Goal: Task Accomplishment & Management: Use online tool/utility

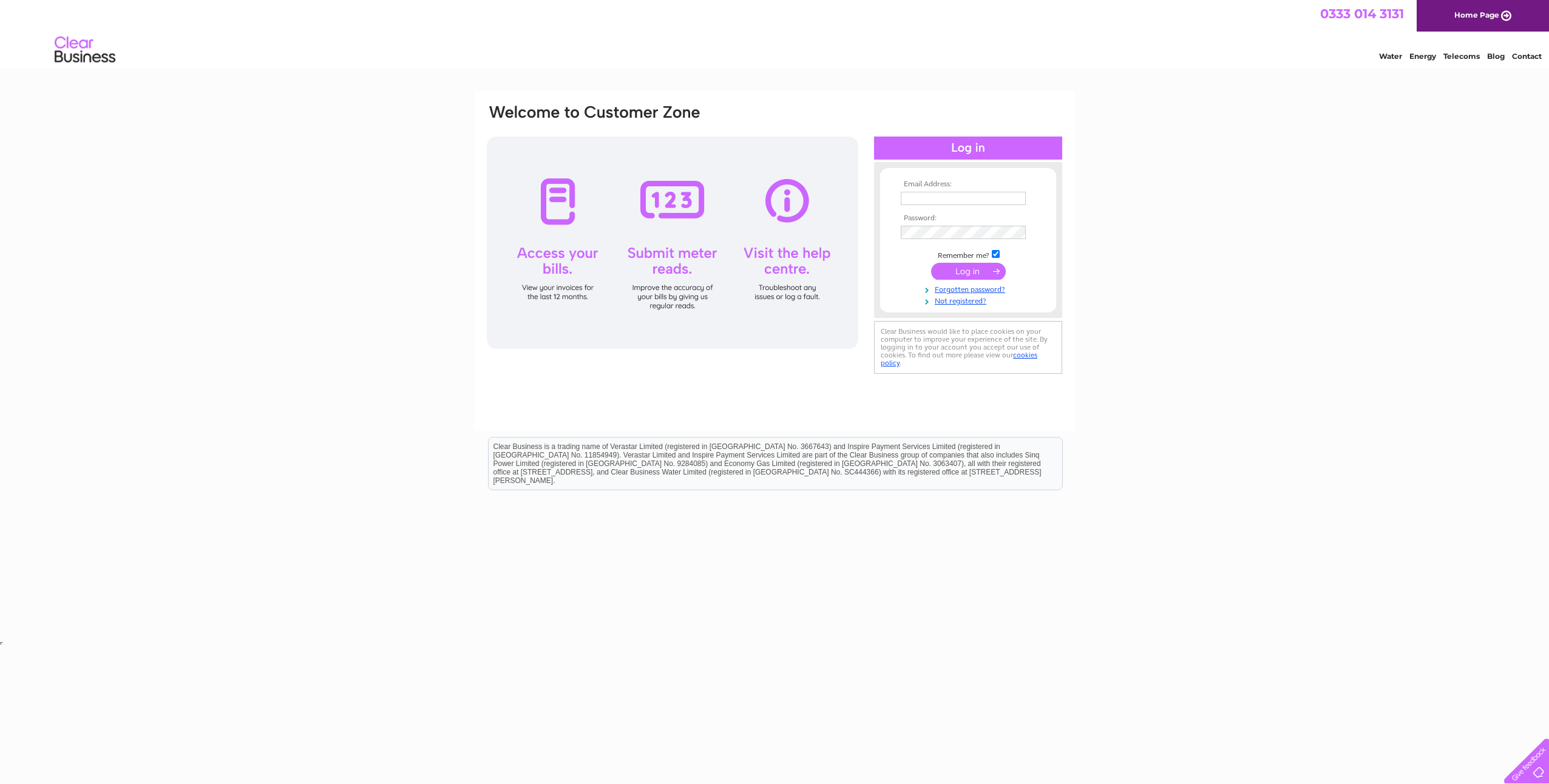
click at [936, 196] on input "text" at bounding box center [963, 198] width 125 height 13
type input "vgaal@nusconsulting.co.uk"
drag, startPoint x: 1014, startPoint y: 199, endPoint x: 608, endPoint y: 142, distance: 410.0
click at [670, 162] on div "Email Address: vgaal@nusconsulting.co.uk Password:" at bounding box center [774, 241] width 578 height 275
click at [930, 196] on input "text" at bounding box center [964, 198] width 126 height 15
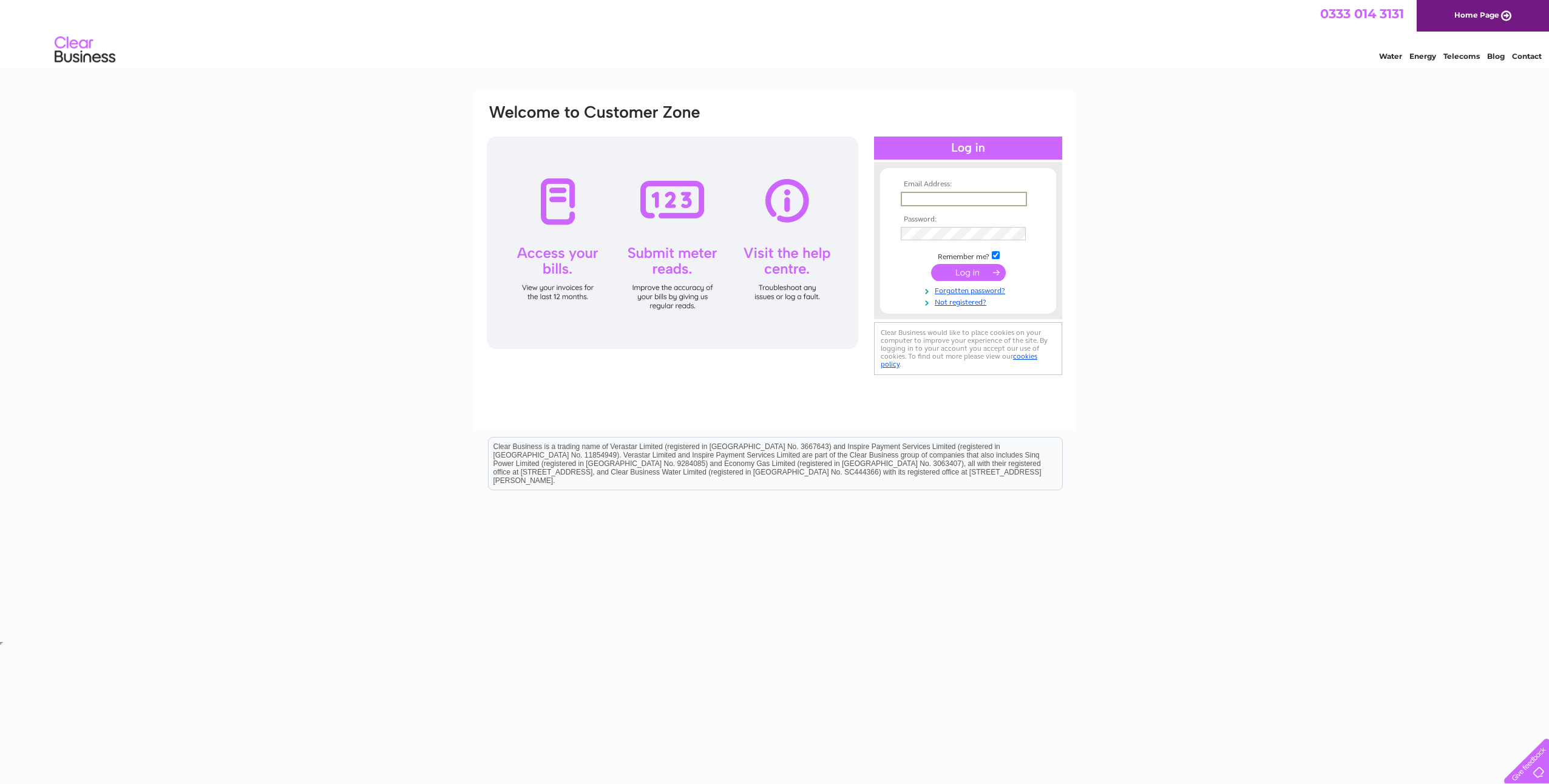
type input "Dave.stonley@sgs.com"
click at [972, 271] on input "submit" at bounding box center [968, 271] width 75 height 17
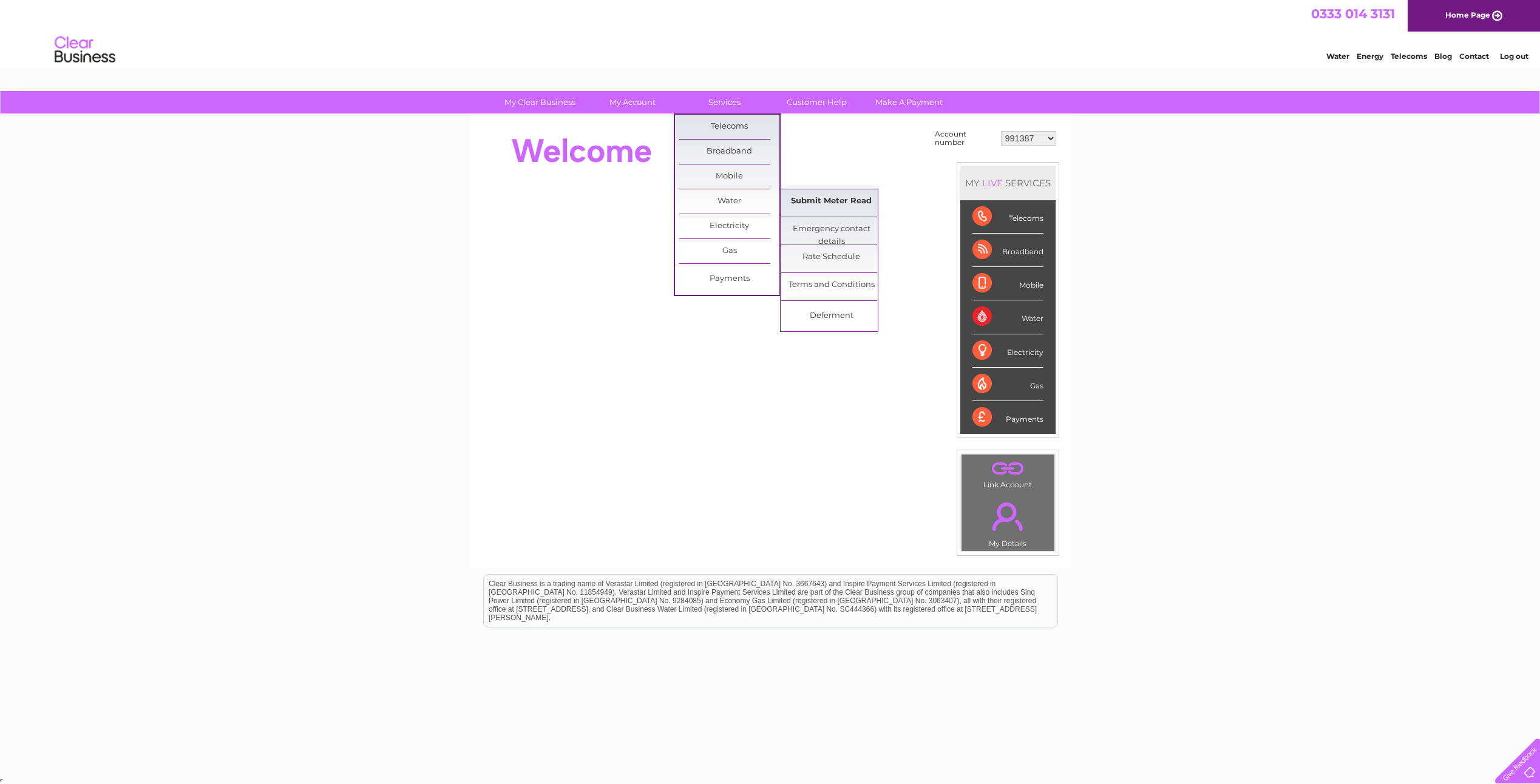
click at [803, 196] on link "Submit Meter Read" at bounding box center [831, 202] width 100 height 24
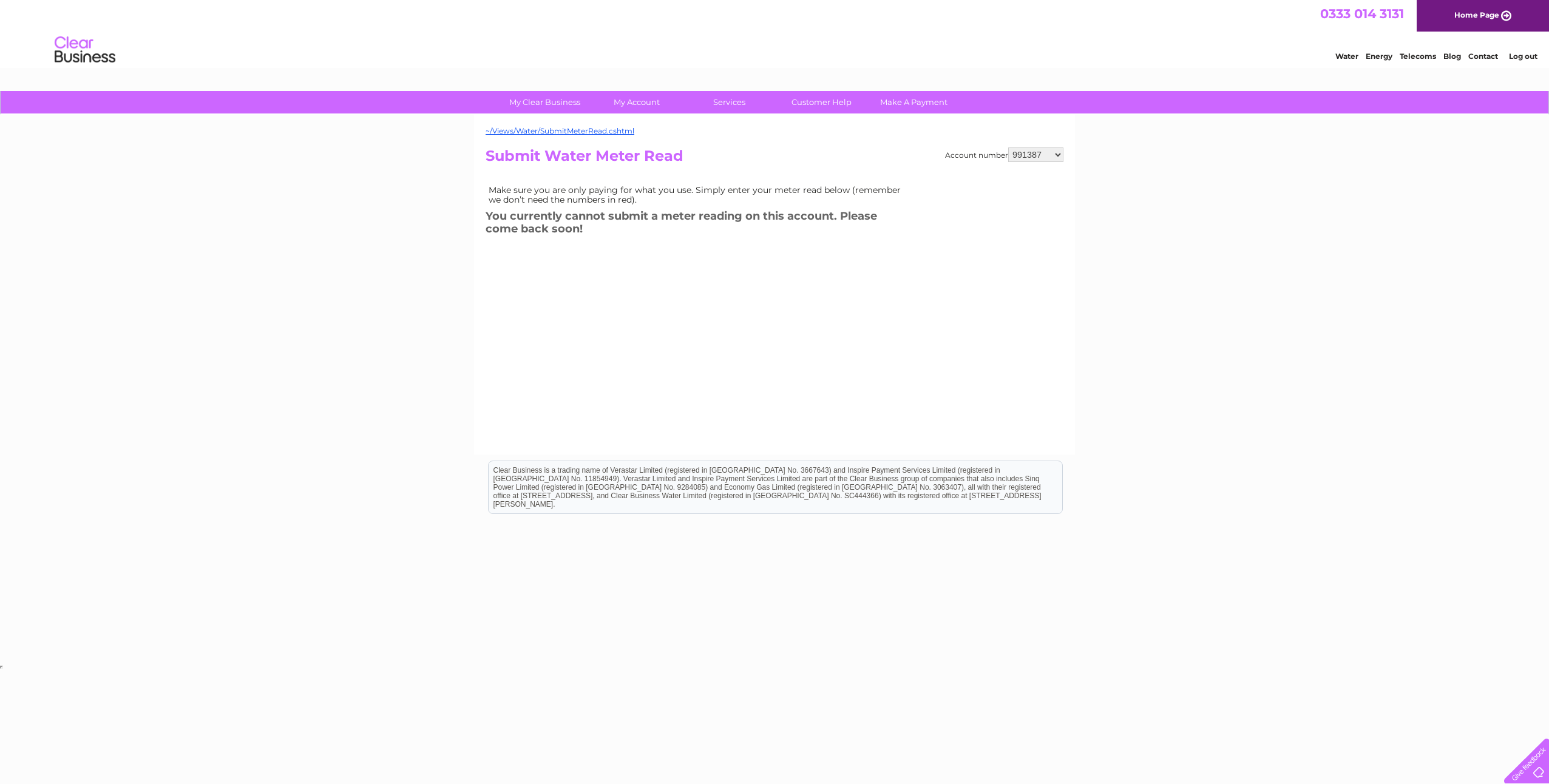
click at [1055, 154] on select "991387 991391 991395 991398 991400 1150553 30301169 30301316" at bounding box center [1035, 155] width 55 height 15
select select "30301316"
click at [1008, 148] on select "991387 991391 991395 991398 991400 1150553 30301169 30301316" at bounding box center [1035, 155] width 55 height 15
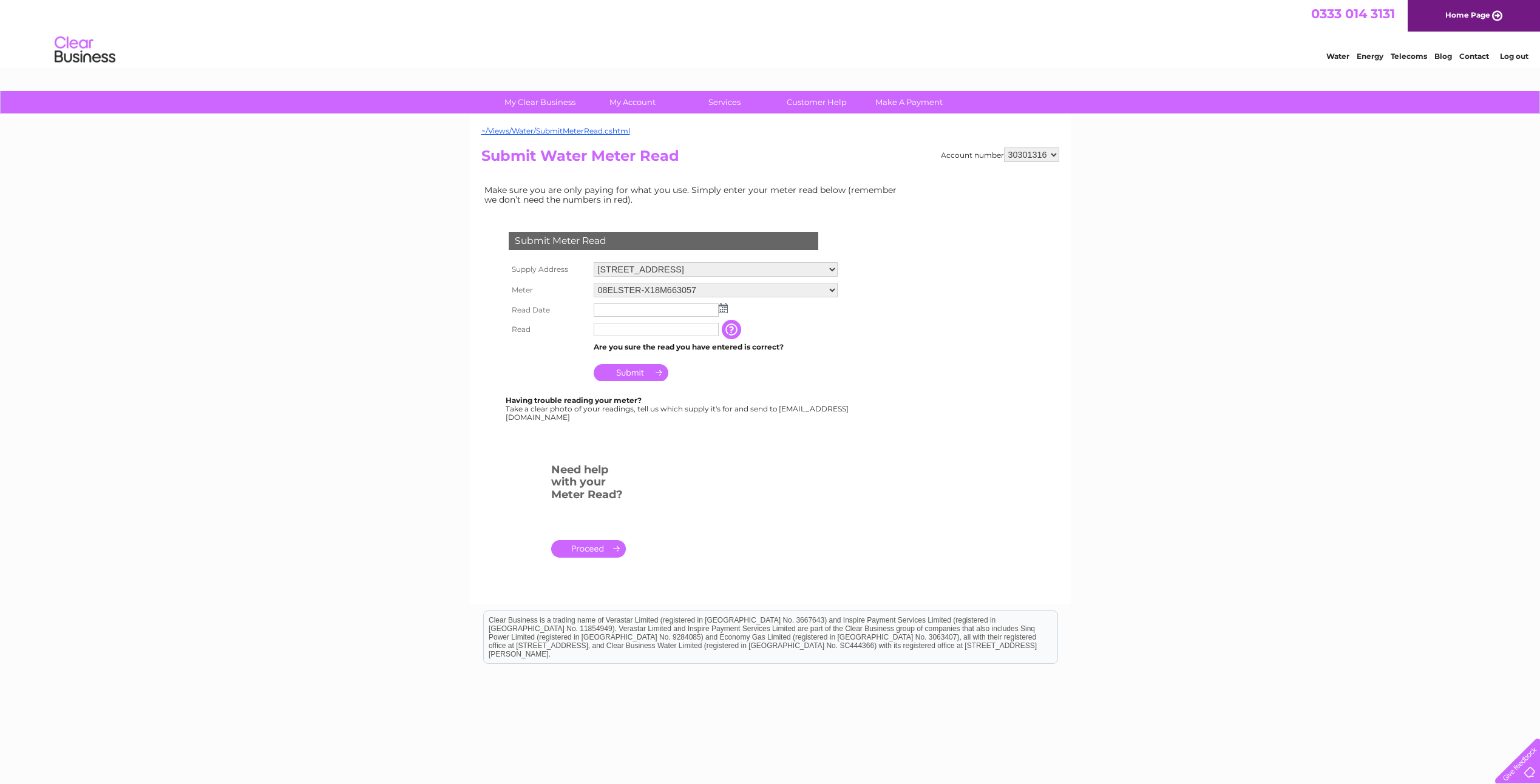
click at [724, 311] on img at bounding box center [723, 308] width 9 height 10
click at [630, 375] on link "6" at bounding box center [624, 375] width 19 height 12
type input "2025/10/06"
click at [622, 329] on input "text" at bounding box center [656, 329] width 125 height 13
type input "3999"
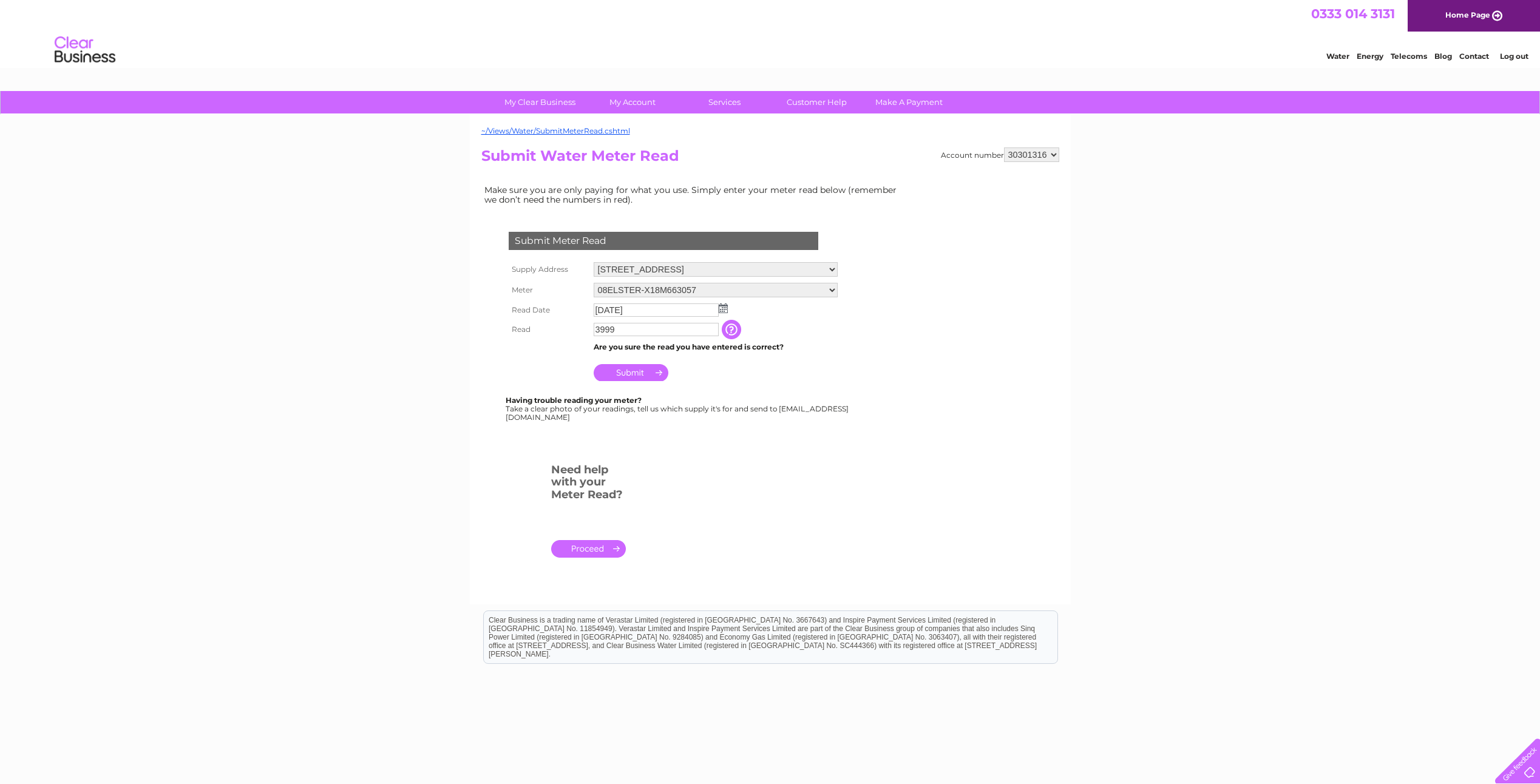
click at [635, 373] on input "Submit" at bounding box center [631, 372] width 75 height 17
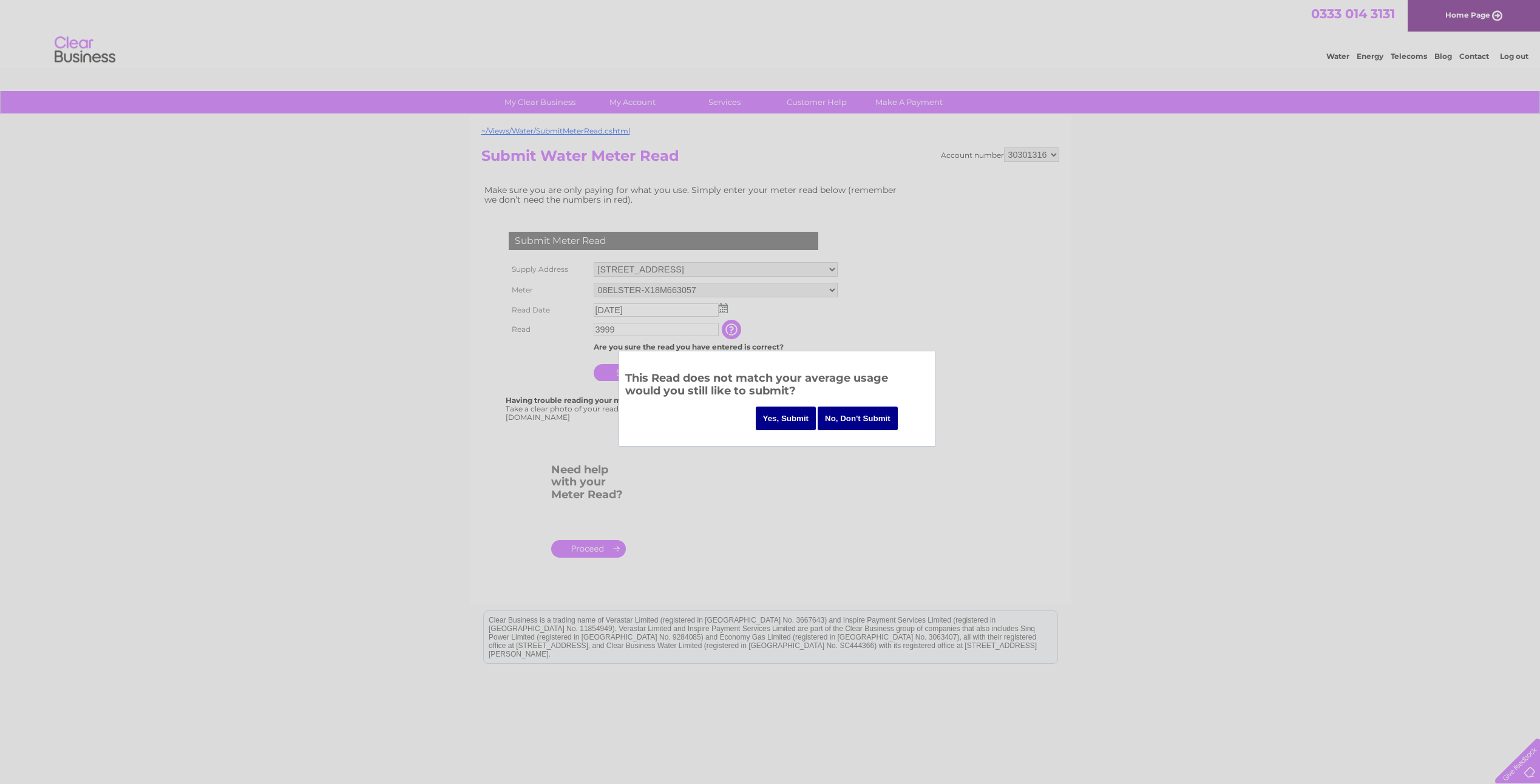
click at [792, 419] on input "Yes, Submit" at bounding box center [786, 418] width 61 height 23
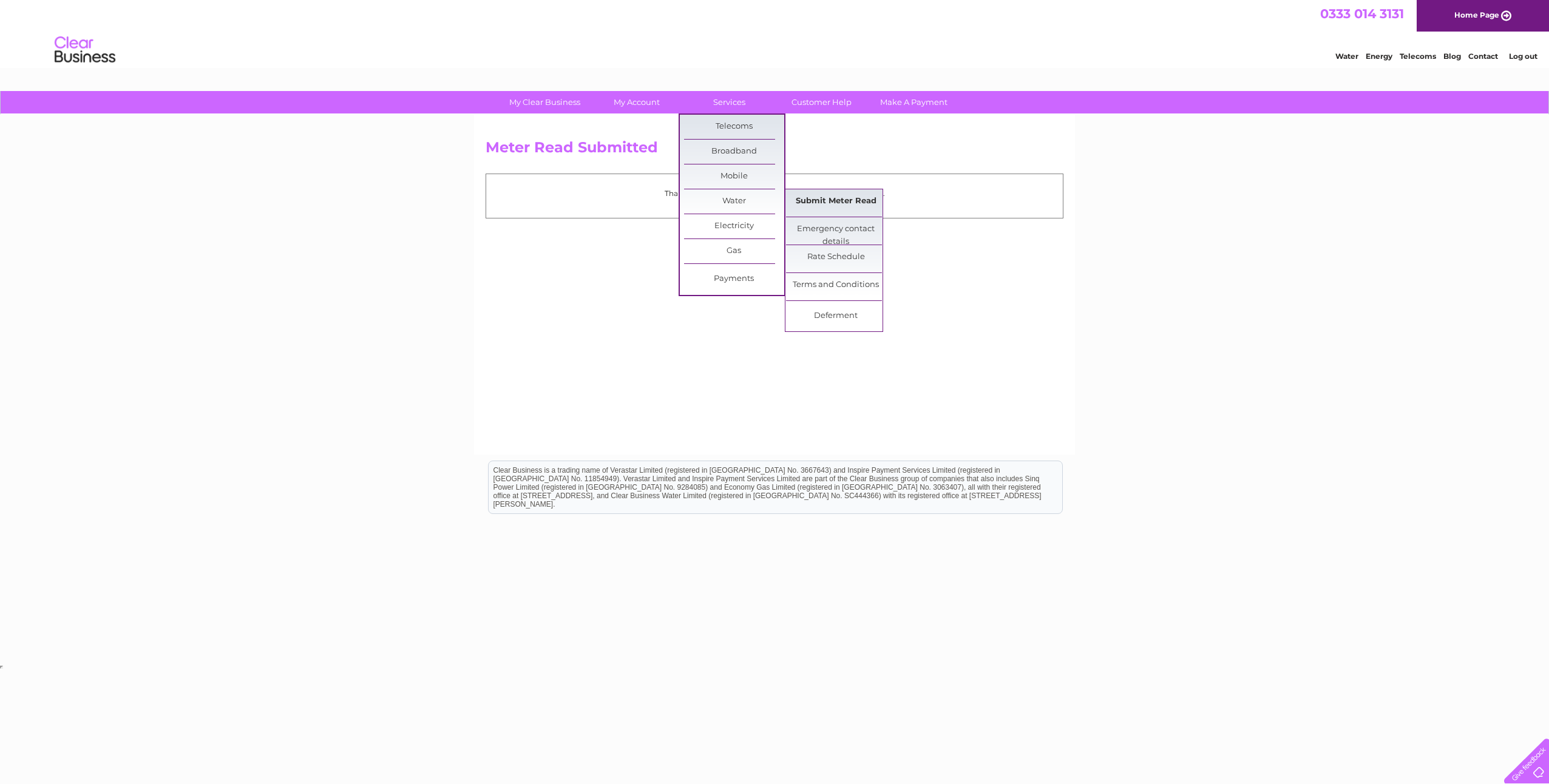
click at [817, 199] on link "Submit Meter Read" at bounding box center [836, 202] width 100 height 24
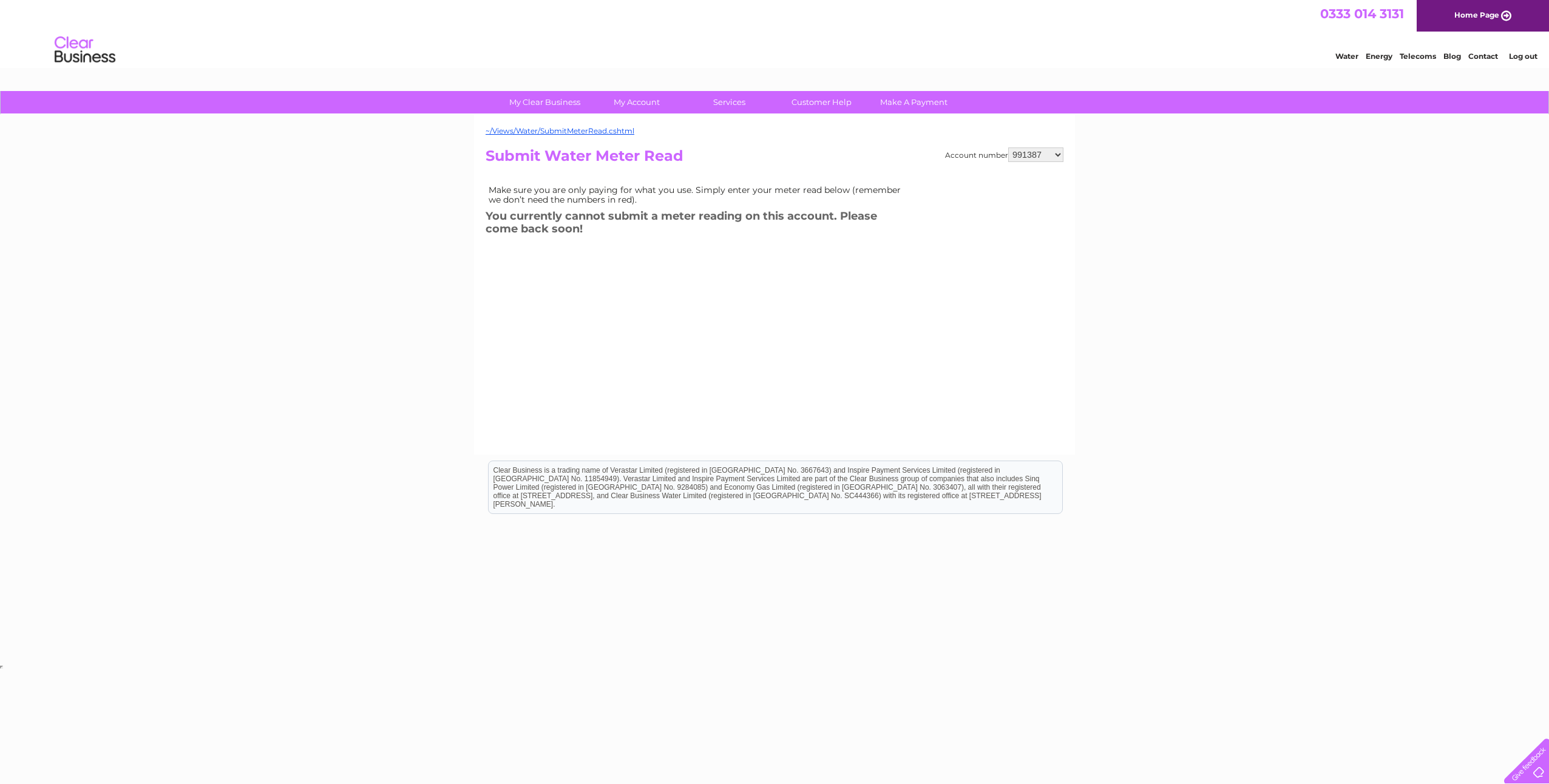
click at [1042, 155] on select "991387 991391 991395 991398 991400 1150553 30301169 30301316" at bounding box center [1035, 155] width 55 height 15
select select "30301316"
click at [1008, 148] on select "991387 991391 991395 991398 991400 1150553 30301169 30301316" at bounding box center [1035, 155] width 55 height 15
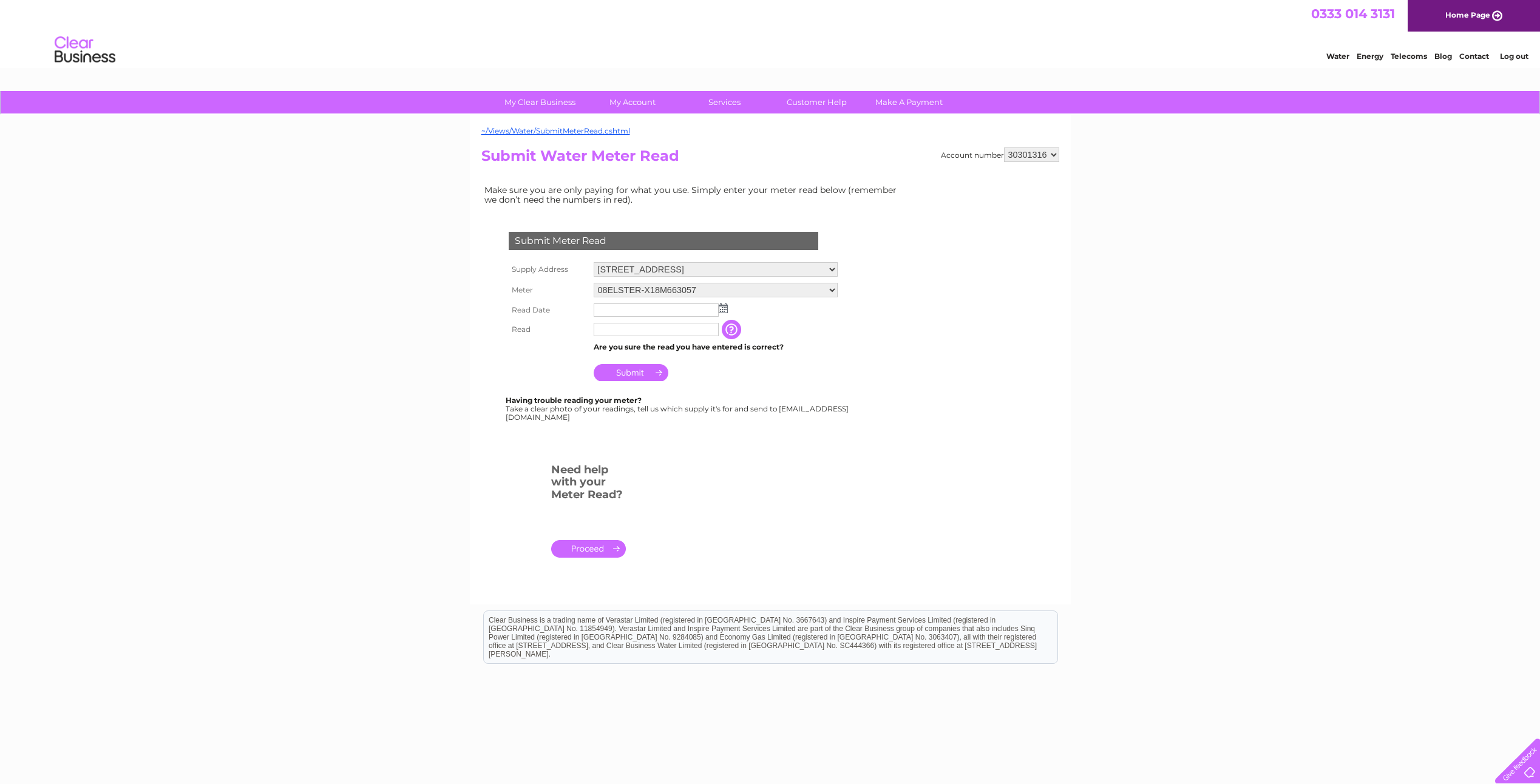
click at [681, 267] on select "5 South Avenue , Clydebank Business Park, CLYDEBANK, G81 2LG Unit 8, Baird Cour…" at bounding box center [715, 269] width 244 height 15
select select "494055"
click at [593, 262] on select "5 South Avenue , Clydebank Business Park, CLYDEBANK, G81 2LG Unit 8, Baird Cour…" at bounding box center [715, 270] width 244 height 16
click at [725, 304] on img at bounding box center [723, 308] width 9 height 10
click at [630, 375] on link "6" at bounding box center [624, 375] width 19 height 12
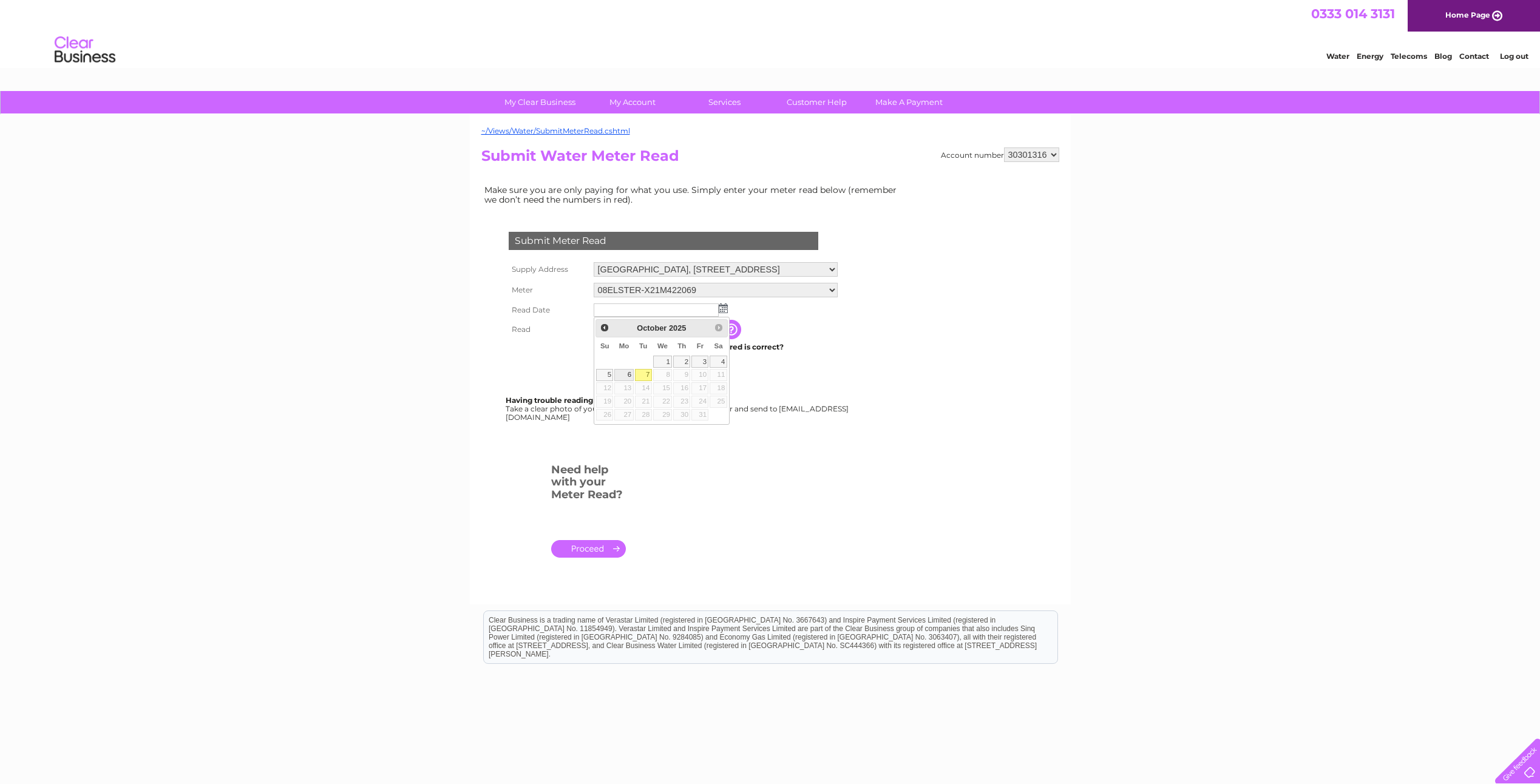
type input "2025/10/06"
click at [659, 325] on input "text" at bounding box center [656, 329] width 125 height 13
type input "3680"
click at [650, 370] on input "Submit" at bounding box center [631, 372] width 75 height 17
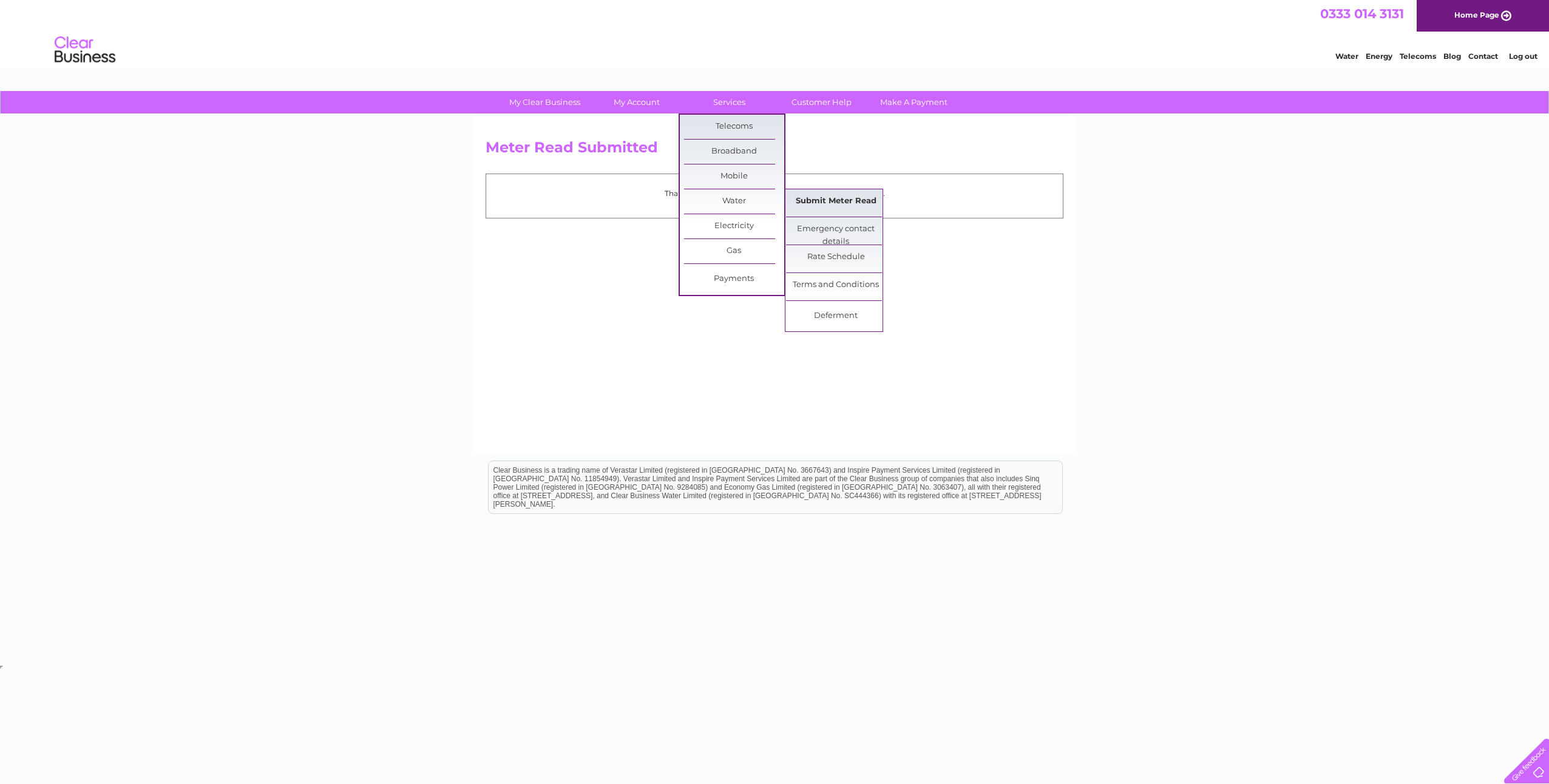
click at [801, 196] on link "Submit Meter Read" at bounding box center [836, 202] width 100 height 24
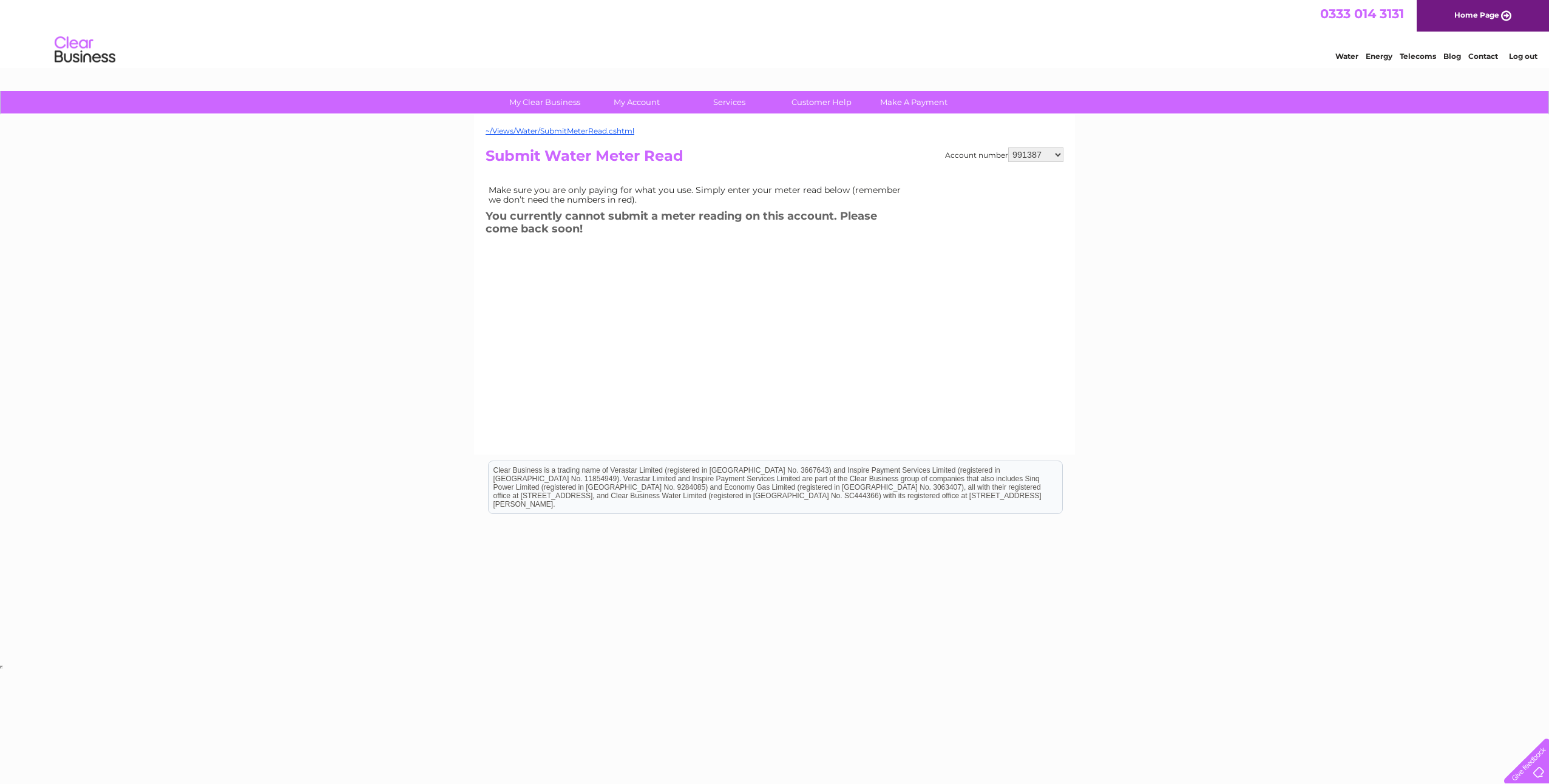
click at [1046, 155] on select "991387 991391 991395 991398 991400 1150553 30301169 30301316" at bounding box center [1035, 155] width 55 height 15
select select "30301316"
click at [1008, 148] on select "991387 991391 991395 991398 991400 1150553 30301169 30301316" at bounding box center [1035, 155] width 55 height 15
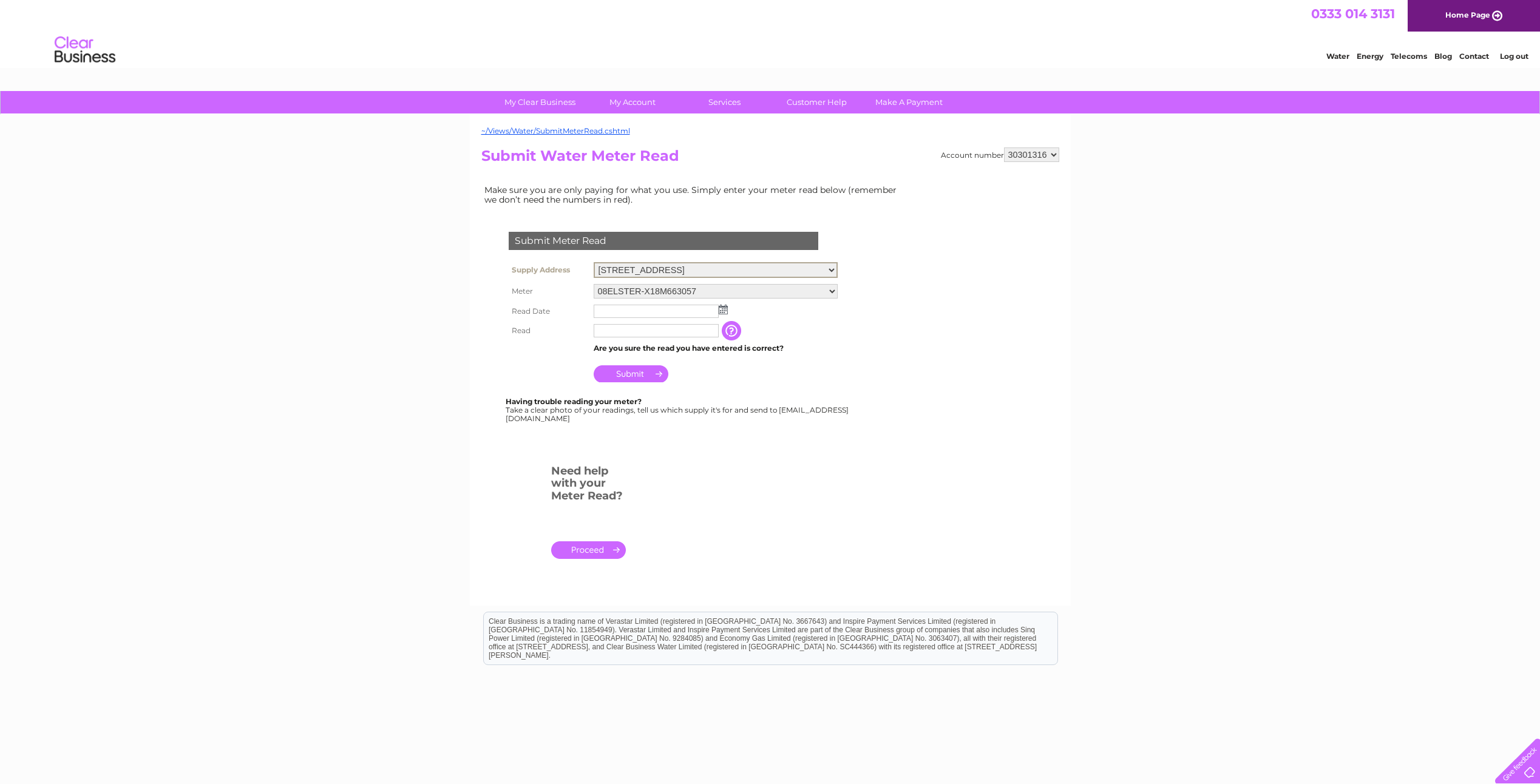
click at [649, 271] on select "5 South Avenue , Clydebank Business Park, CLYDEBANK, G81 2LG Unit 8, Baird Cour…" at bounding box center [715, 270] width 244 height 16
select select "494050"
click at [593, 262] on select "5 South Avenue , Clydebank Business Park, CLYDEBANK, G81 2LG Unit 8, Baird Cour…" at bounding box center [715, 270] width 244 height 16
click at [725, 309] on img at bounding box center [723, 308] width 9 height 10
click at [633, 372] on link "6" at bounding box center [624, 375] width 19 height 12
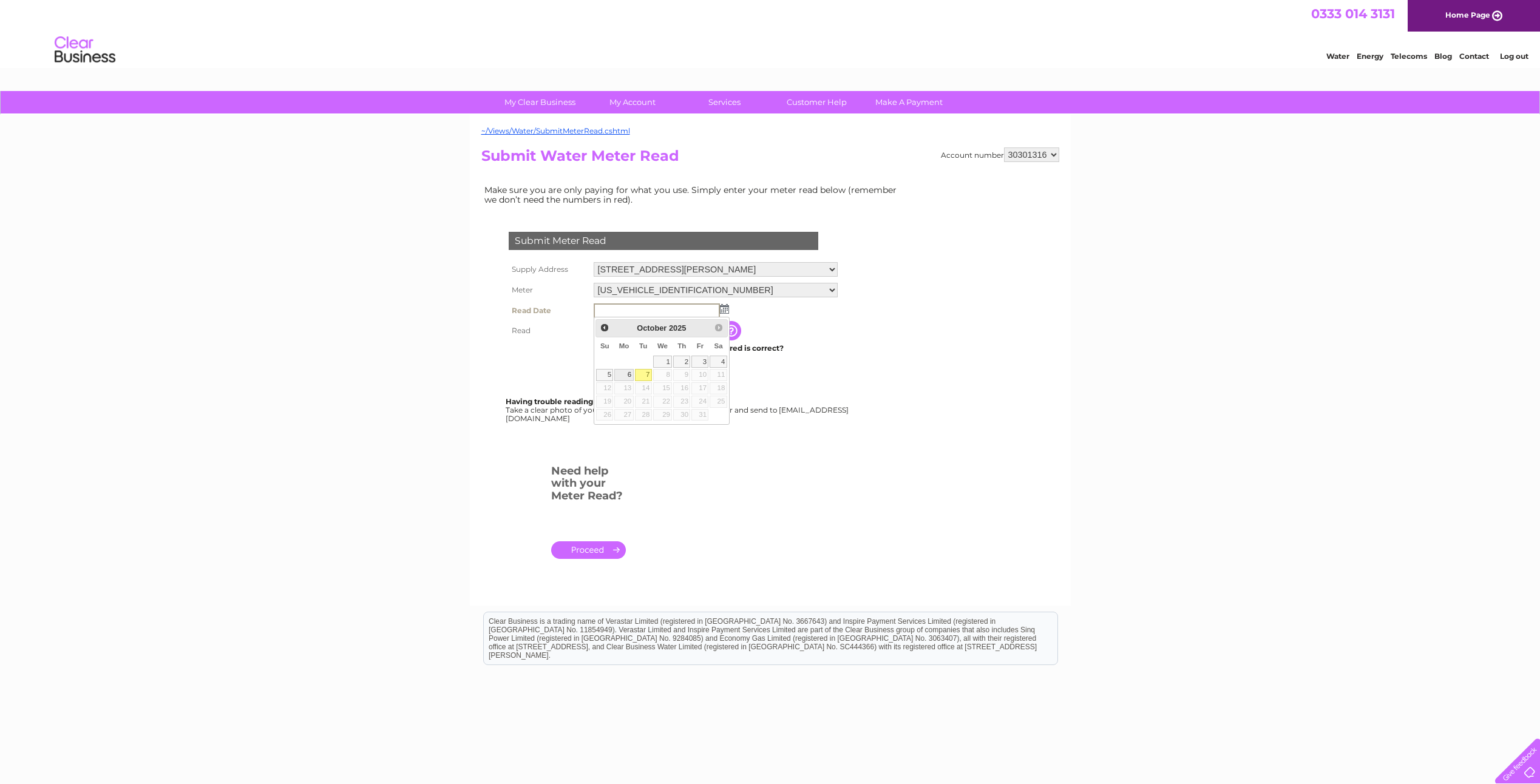
type input "2025/10/06"
click at [657, 331] on input "text" at bounding box center [656, 329] width 125 height 13
type input "39"
click at [422, 388] on div "My Clear Business Login Details My Details My Preferences Link Account My Accou…" at bounding box center [770, 452] width 1540 height 722
click at [625, 368] on input "Submit" at bounding box center [631, 372] width 75 height 17
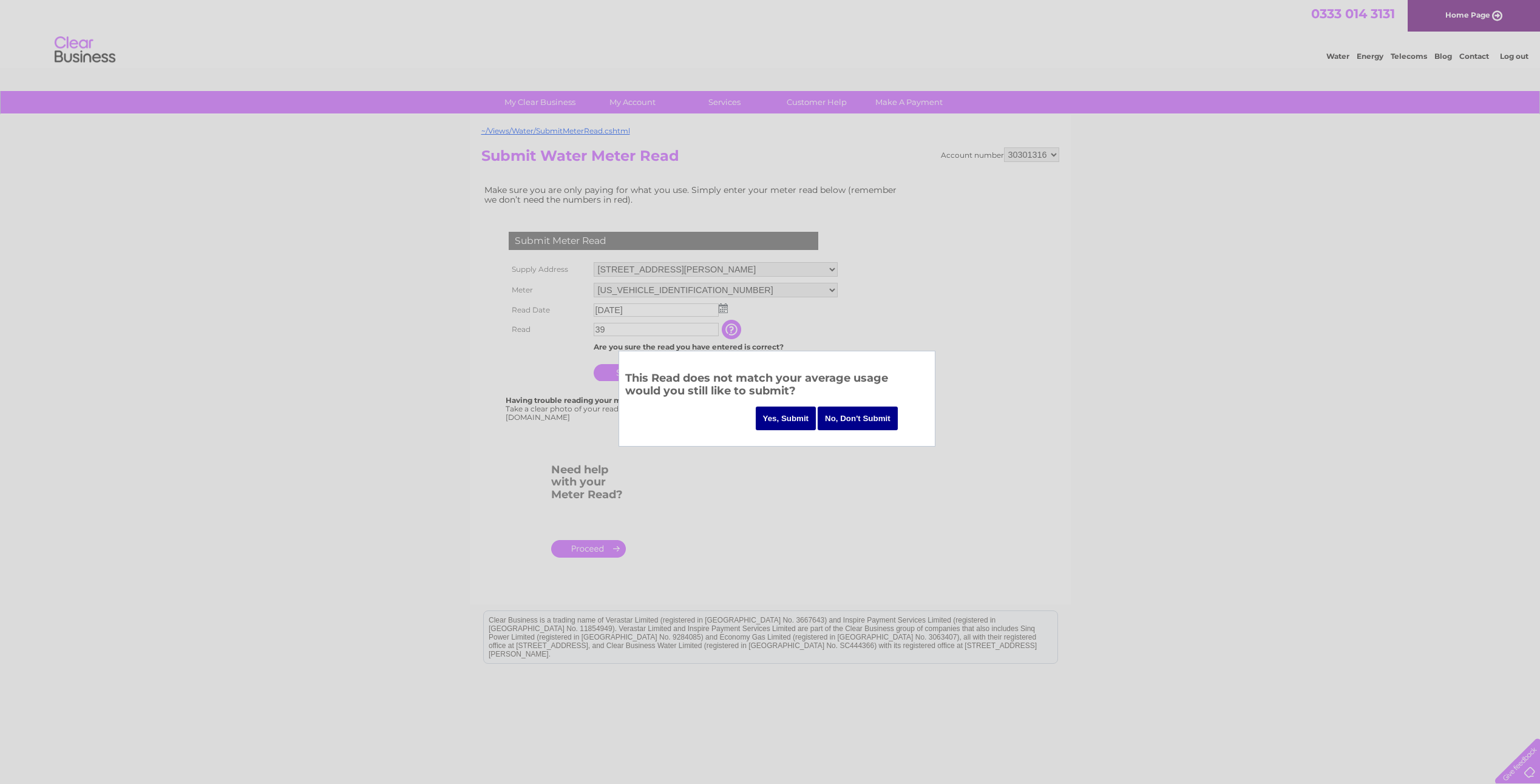
click at [777, 414] on input "Yes, Submit" at bounding box center [786, 418] width 61 height 23
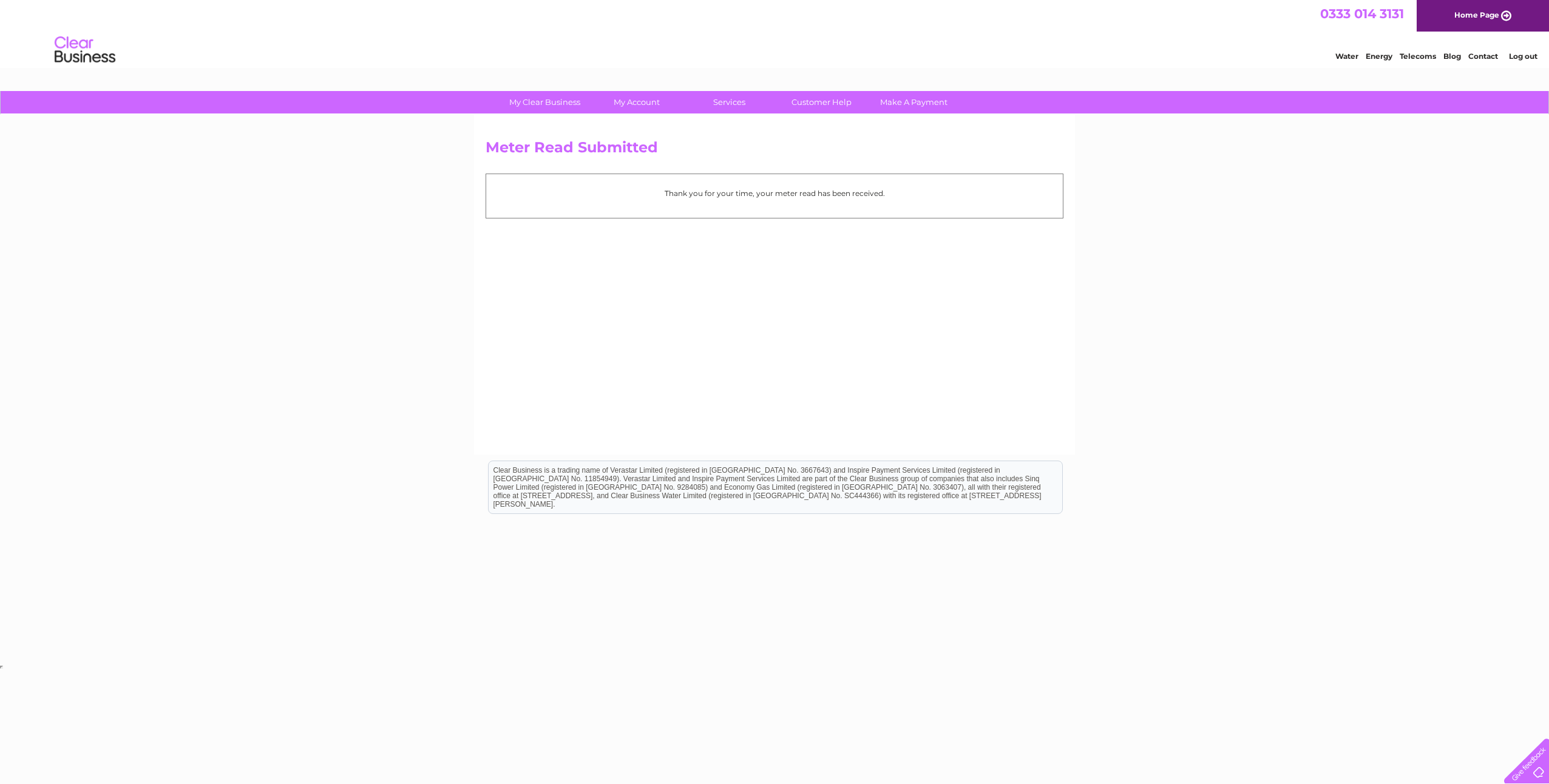
click at [1520, 55] on link "Log out" at bounding box center [1523, 56] width 29 height 9
